Goal: Transaction & Acquisition: Purchase product/service

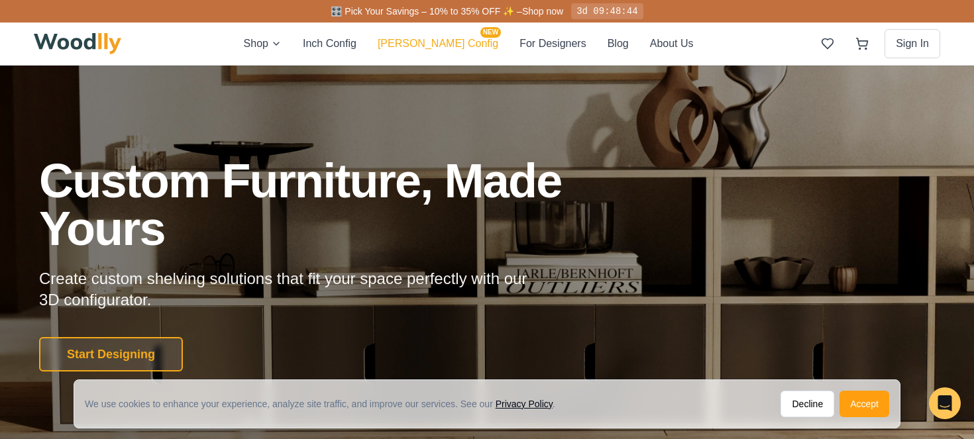
click at [416, 43] on button "[PERSON_NAME] Config NEW" at bounding box center [438, 43] width 121 height 17
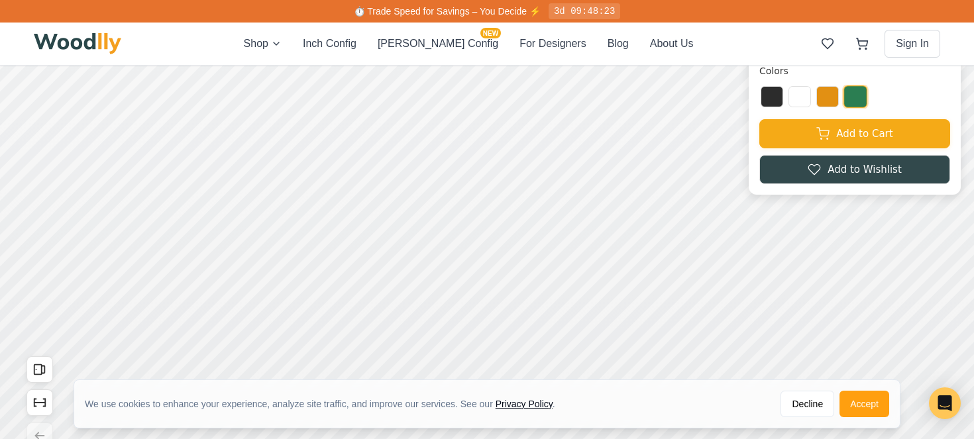
scroll to position [135, 0]
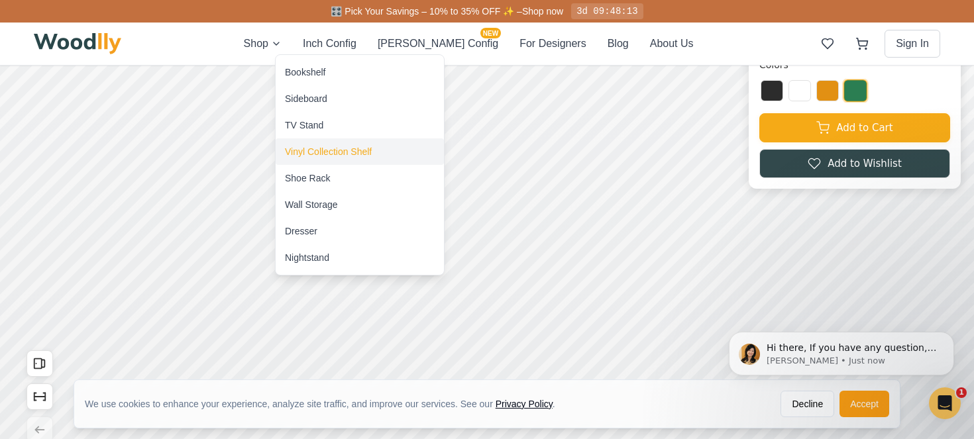
scroll to position [0, 0]
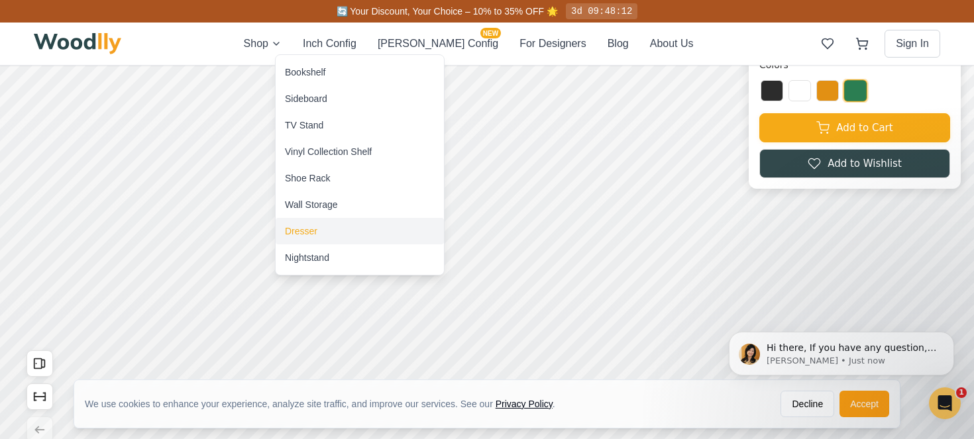
click at [294, 233] on div "Dresser" at bounding box center [301, 231] width 32 height 13
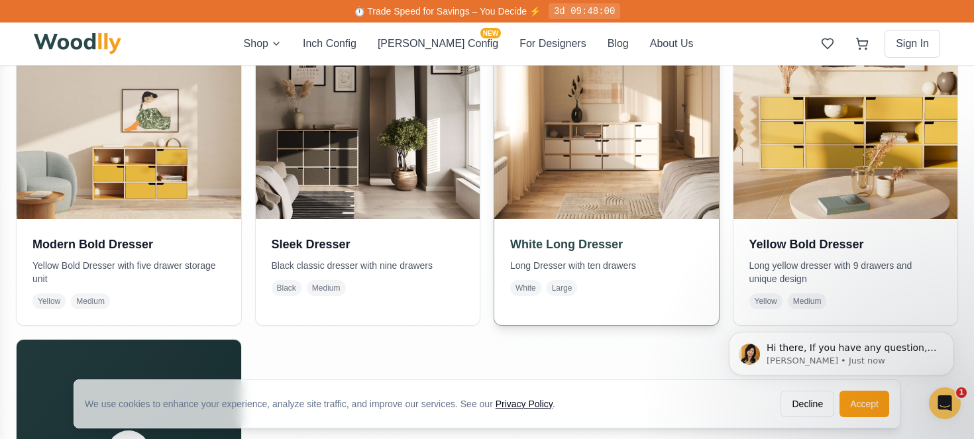
scroll to position [667, 0]
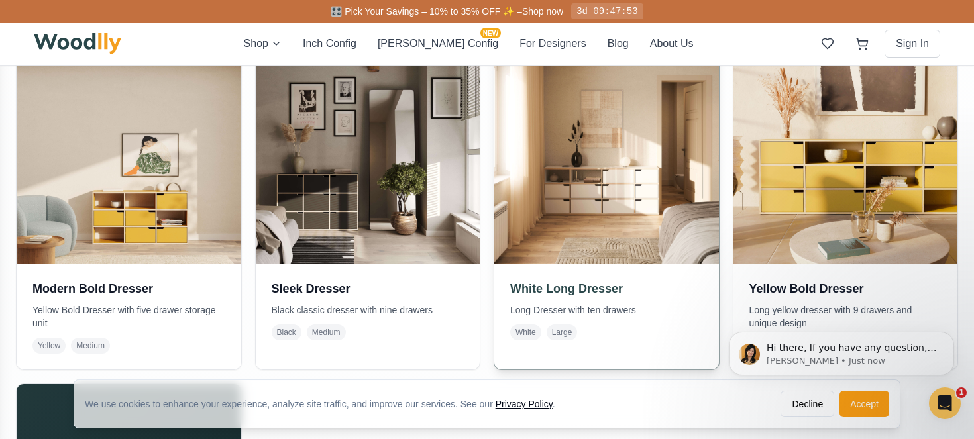
click at [576, 172] on img at bounding box center [606, 151] width 235 height 235
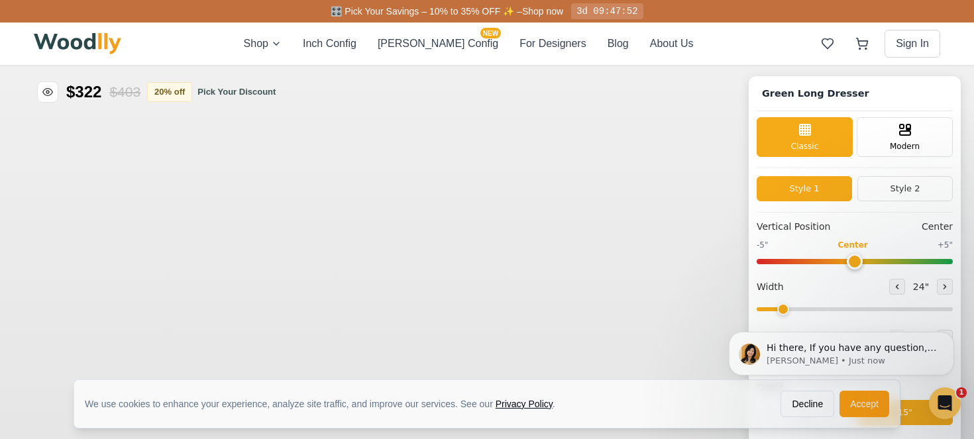
type input "72"
type input "3"
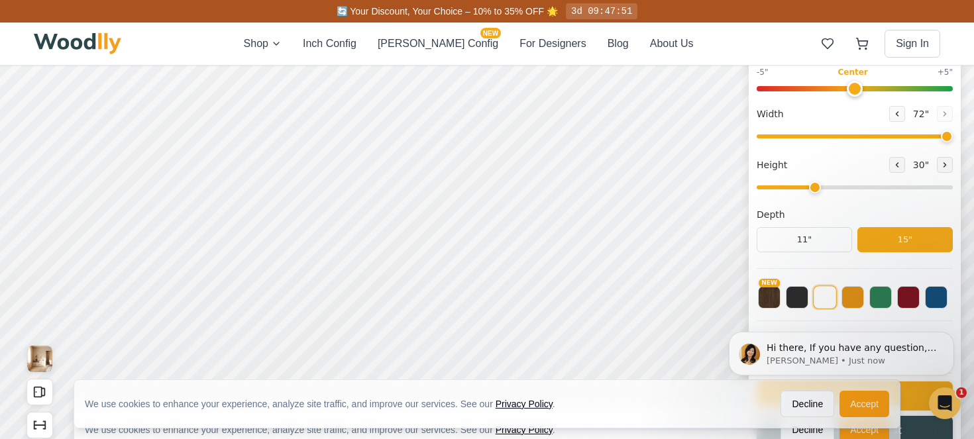
scroll to position [168, 0]
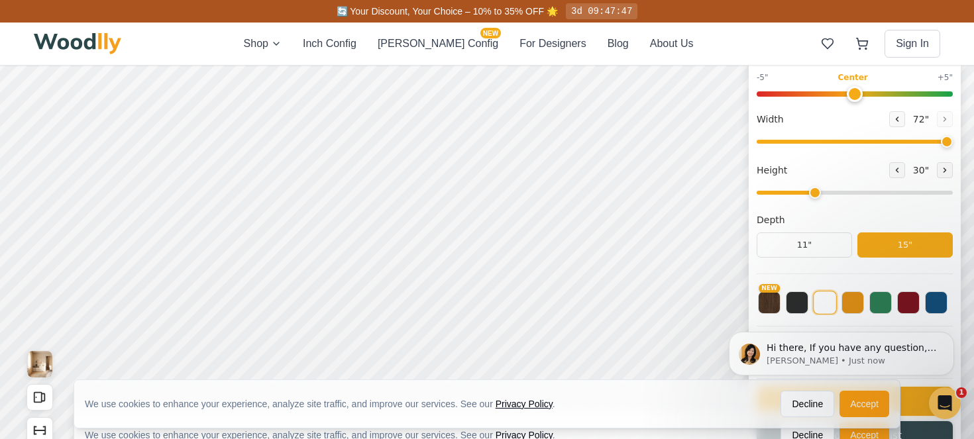
click at [844, 306] on html "Hi there, If you have any question, we are right here for you. 😊 [PERSON_NAME] …" at bounding box center [841, 353] width 265 height 99
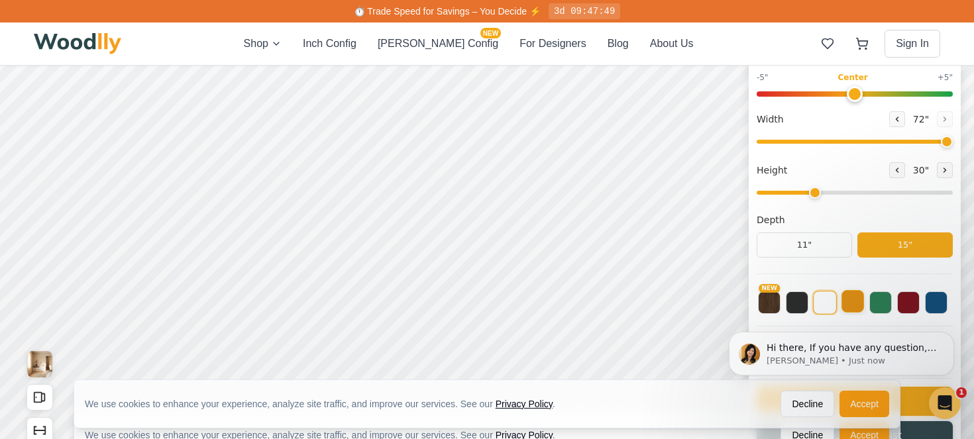
click at [856, 302] on button at bounding box center [853, 301] width 23 height 23
click at [883, 304] on html "Hi there, If you have any question, we are right here for you. 😊 [PERSON_NAME] …" at bounding box center [841, 353] width 265 height 99
click at [879, 302] on button at bounding box center [880, 301] width 23 height 23
click at [907, 305] on html "Hi there, If you have any question, we are right here for you. 😊 [PERSON_NAME] …" at bounding box center [841, 353] width 265 height 99
click at [934, 305] on html "Hi there, If you have any question, we are right here for you. 😊 [PERSON_NAME] …" at bounding box center [841, 353] width 265 height 99
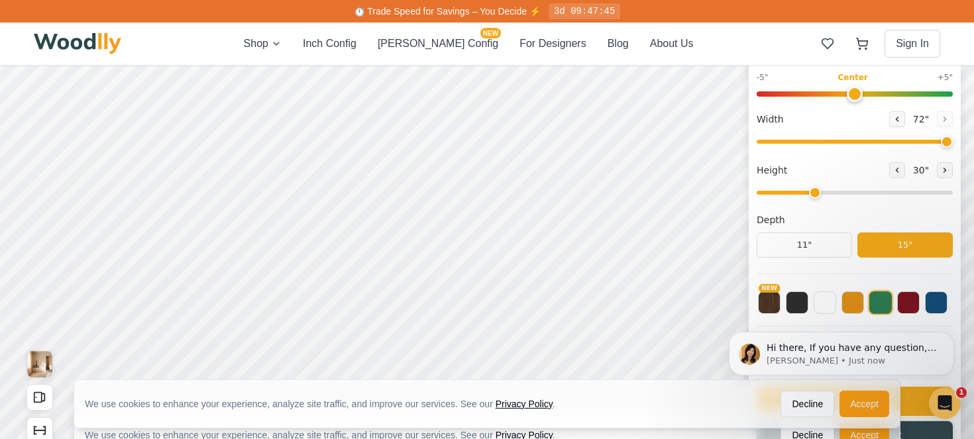
click at [824, 304] on html "Hi there, If you have any question, we are right here for you. 😊 [PERSON_NAME] …" at bounding box center [841, 353] width 265 height 99
